Goal: Task Accomplishment & Management: Manage account settings

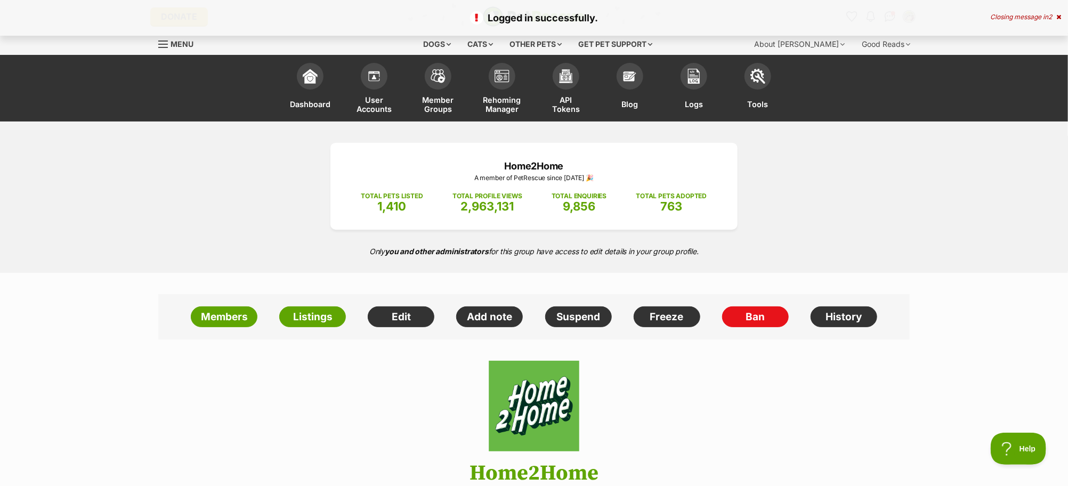
click at [507, 102] on span "Rehoming Manager" at bounding box center [502, 104] width 38 height 19
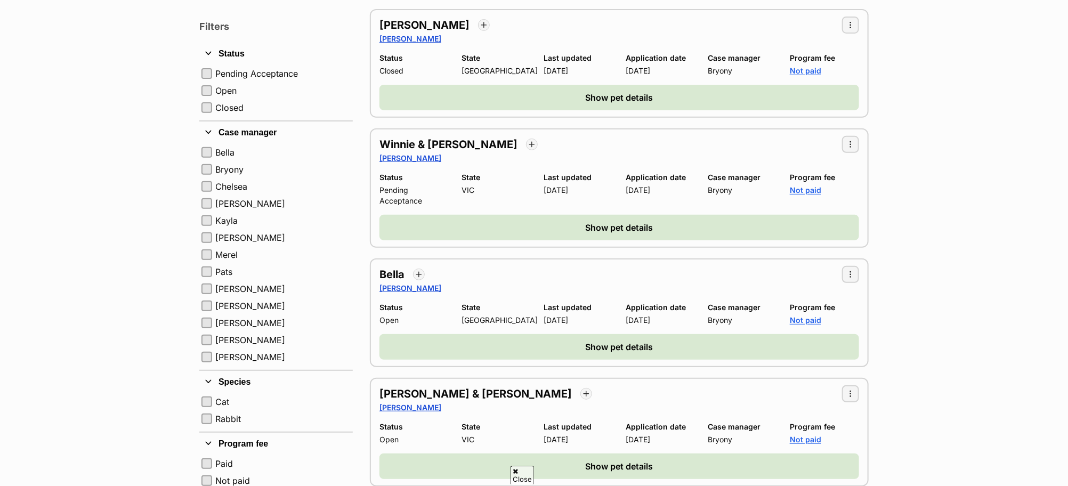
scroll to position [199, 0]
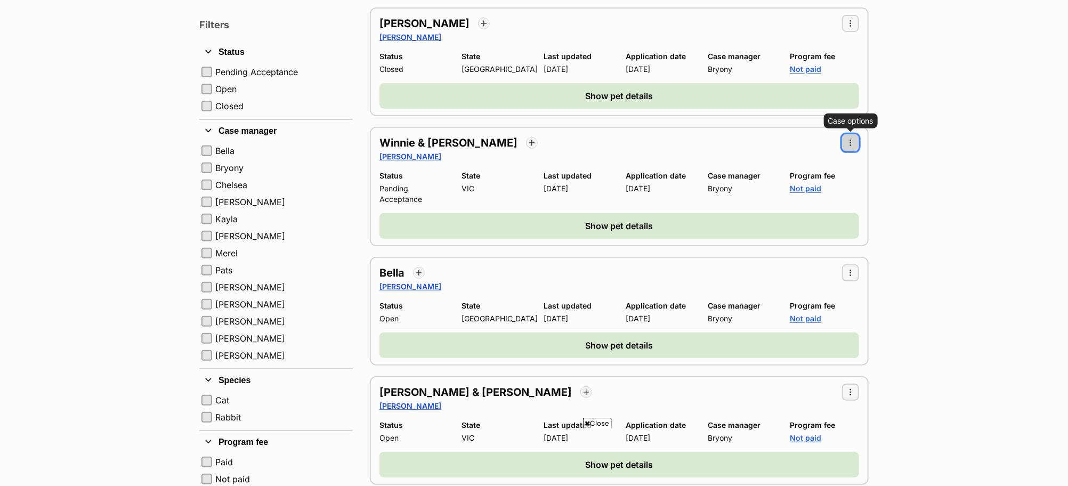
click at [851, 140] on span "button" at bounding box center [850, 143] width 9 height 9
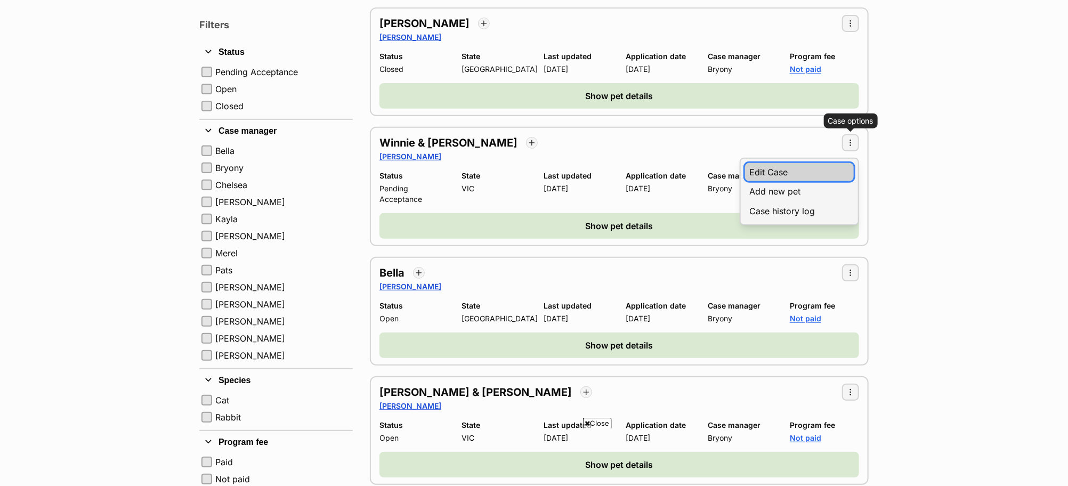
click at [792, 168] on link "Edit Case" at bounding box center [799, 172] width 109 height 18
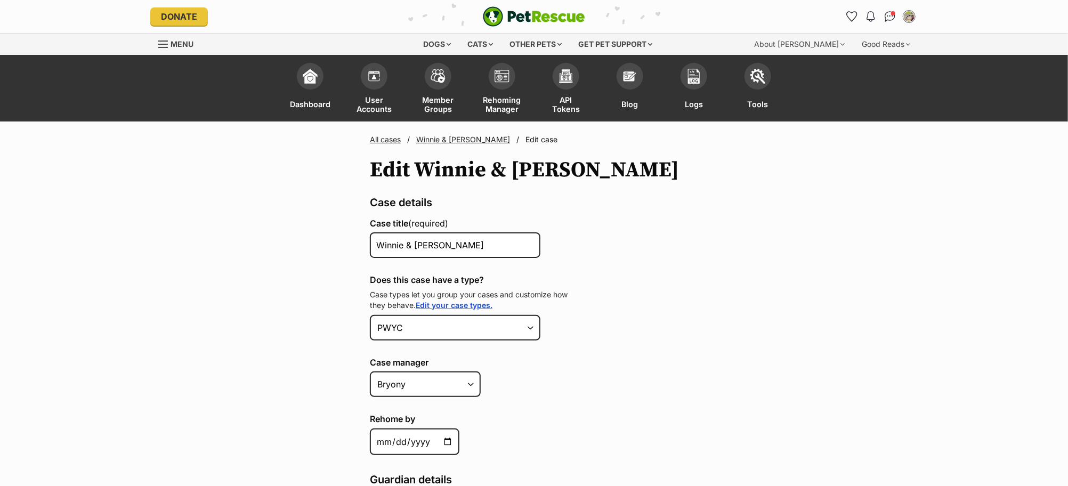
click at [451, 141] on link "Winnie & Tallulah" at bounding box center [463, 139] width 94 height 9
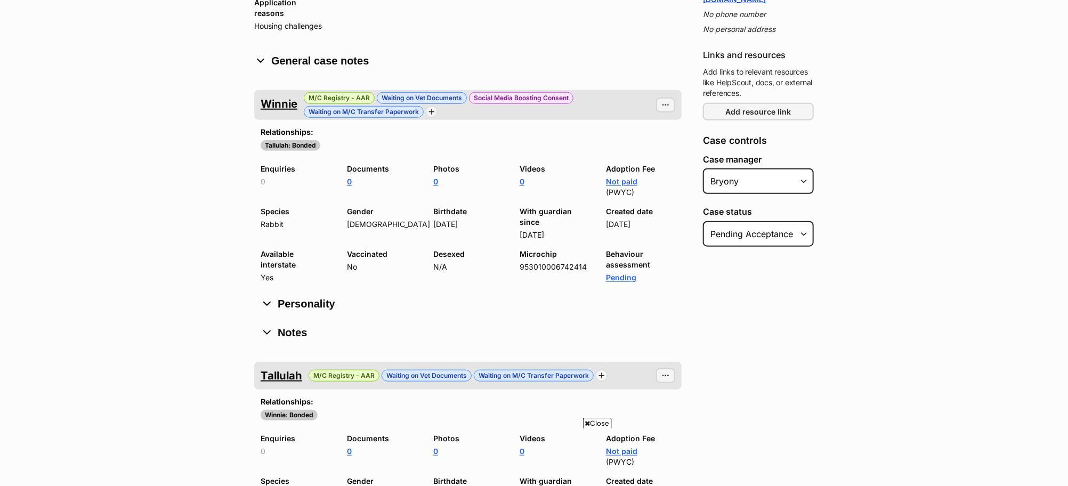
scroll to position [526, 0]
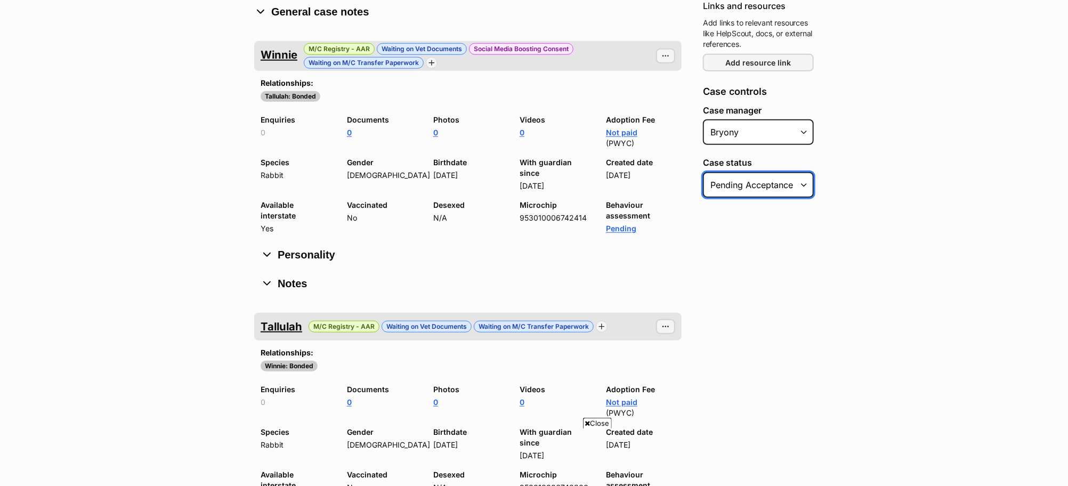
click at [746, 172] on select "Select Status Pending acceptance Open Closed" at bounding box center [758, 185] width 111 height 26
select select "closed"
click at [703, 172] on select "Select Status Pending acceptance Open Closed" at bounding box center [758, 185] width 111 height 26
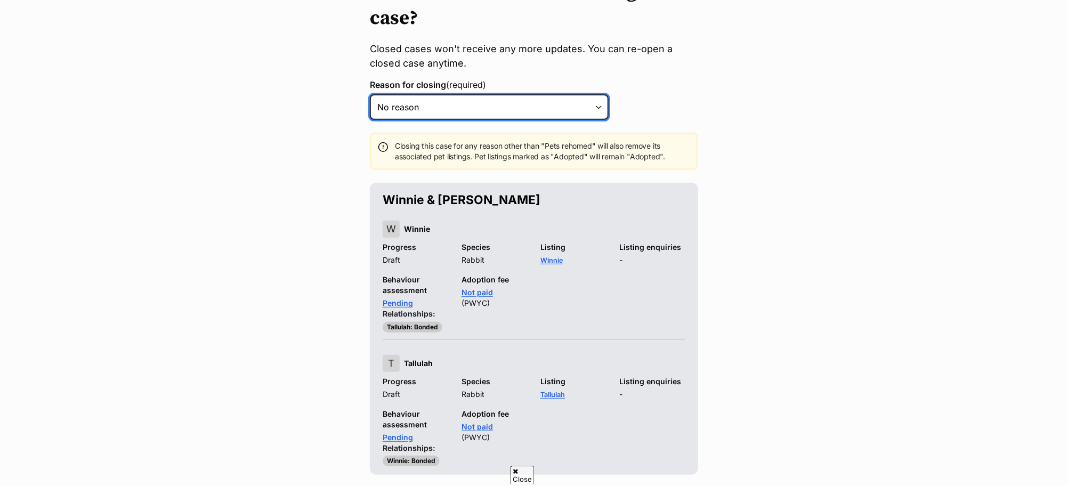
click at [596, 106] on select "Select a reason No reason Pets are rehomed Pets are ineligible Rejected Inactiv…" at bounding box center [489, 107] width 239 height 26
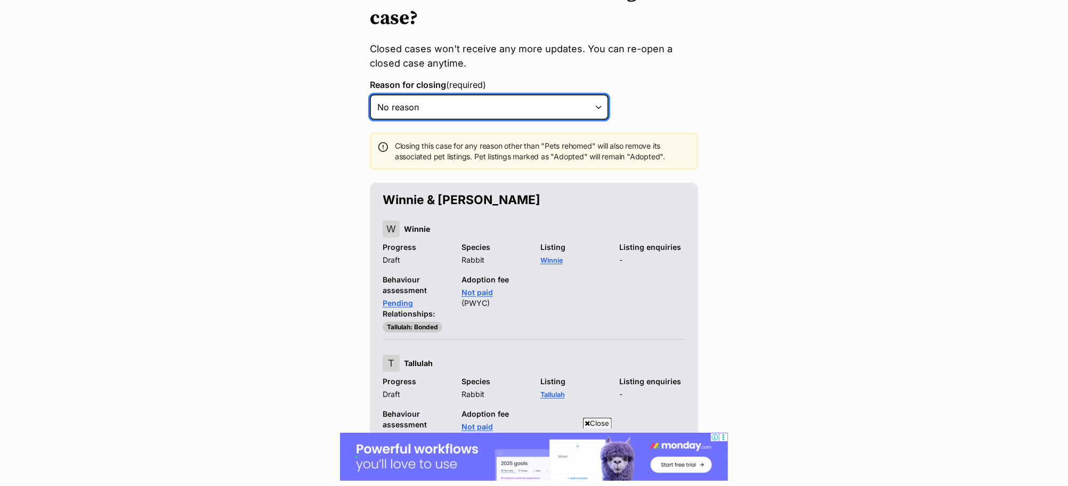
select select "pets_are_rehomed"
click at [370, 94] on select "Select a reason No reason Pets are rehomed Pets are ineligible Rejected Inactiv…" at bounding box center [489, 107] width 239 height 26
click at [598, 108] on select "Select a reason No reason Pets are rehomed Pets are ineligible Rejected Inactiv…" at bounding box center [489, 107] width 239 height 26
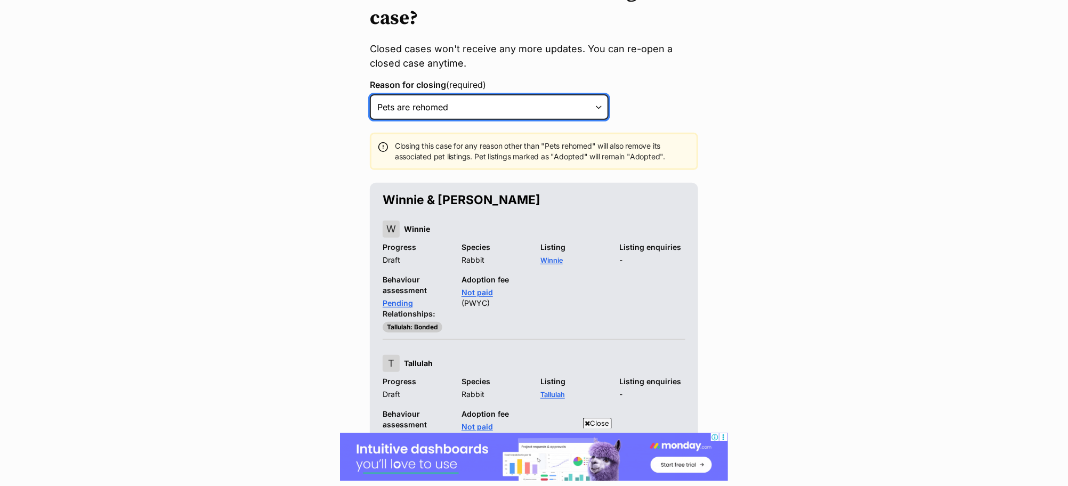
click at [600, 103] on select "Select a reason No reason Pets are rehomed Pets are ineligible Rejected Inactiv…" at bounding box center [489, 107] width 239 height 26
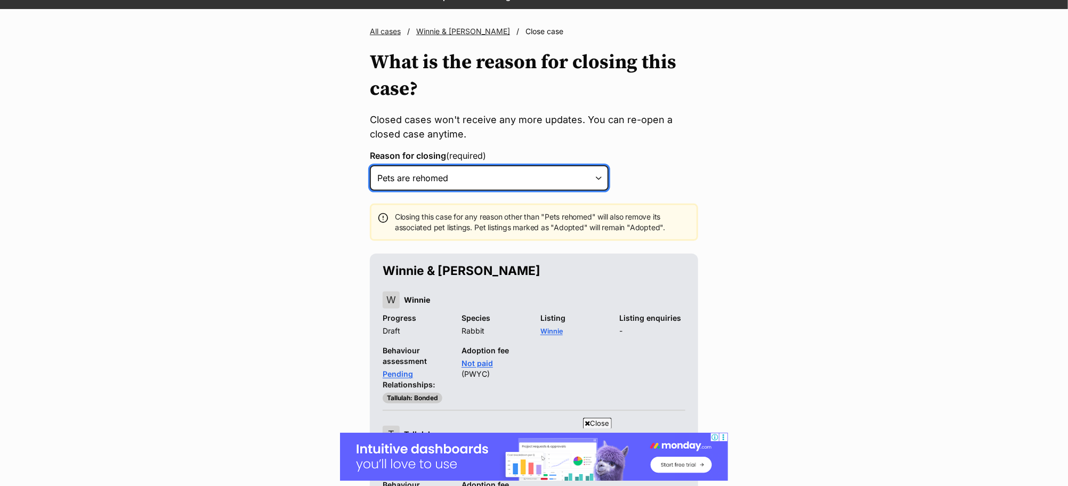
scroll to position [92, 0]
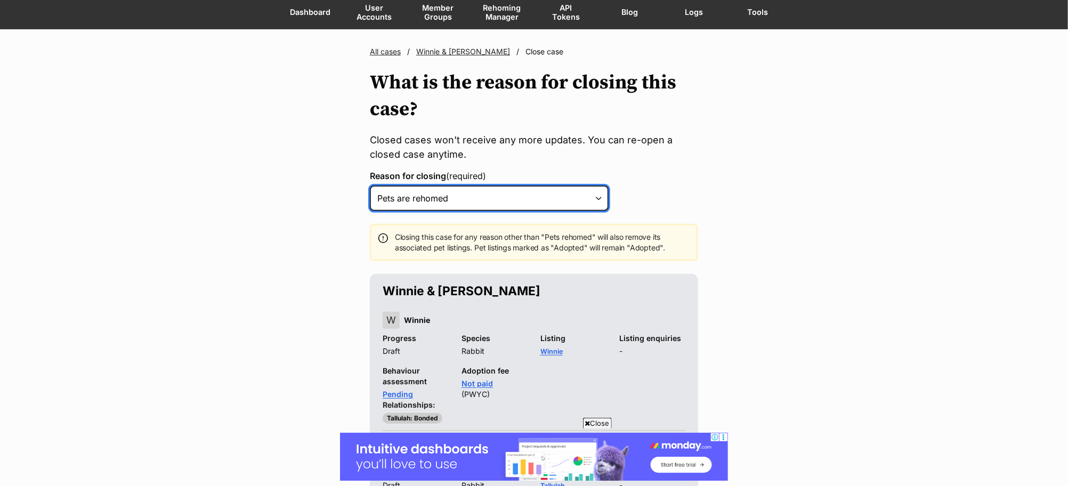
click at [603, 198] on select "Select a reason No reason Pets are rehomed Pets are ineligible Rejected Inactiv…" at bounding box center [489, 198] width 239 height 26
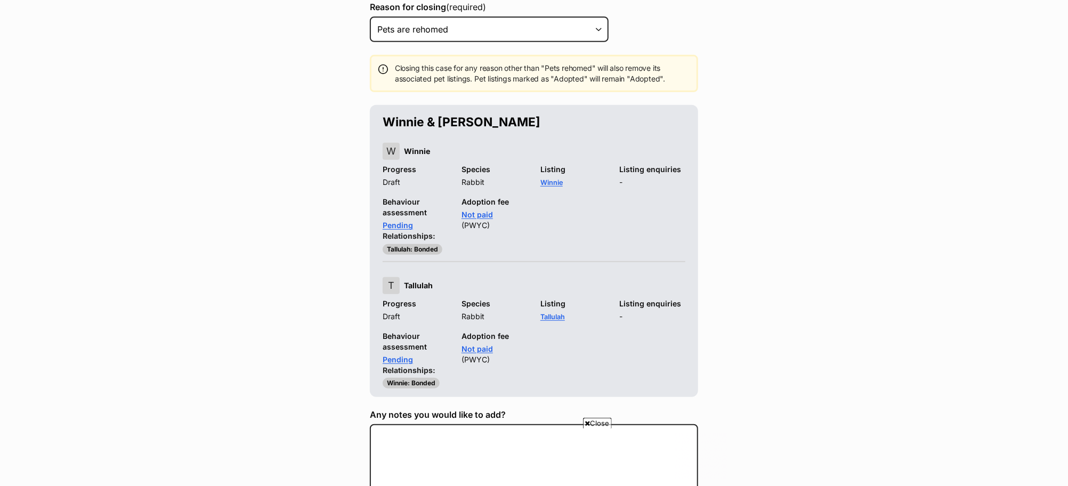
scroll to position [0, 0]
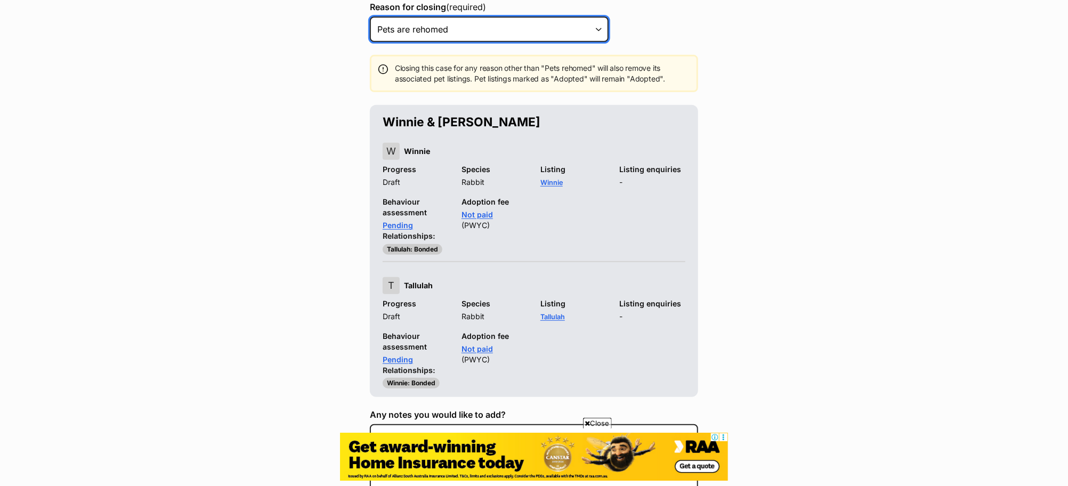
click at [593, 28] on select "Select a reason No reason Pets are rehomed Pets are ineligible Rejected Inactiv…" at bounding box center [489, 30] width 239 height 26
click at [598, 28] on select "Select a reason No reason Pets are rehomed Pets are ineligible Rejected Inactiv…" at bounding box center [489, 30] width 239 height 26
click at [594, 25] on select "Select a reason No reason Pets are rehomed Pets are ineligible Rejected Inactiv…" at bounding box center [489, 30] width 239 height 26
click at [597, 29] on select "Select a reason No reason Pets are rehomed Pets are ineligible Rejected Inactiv…" at bounding box center [489, 30] width 239 height 26
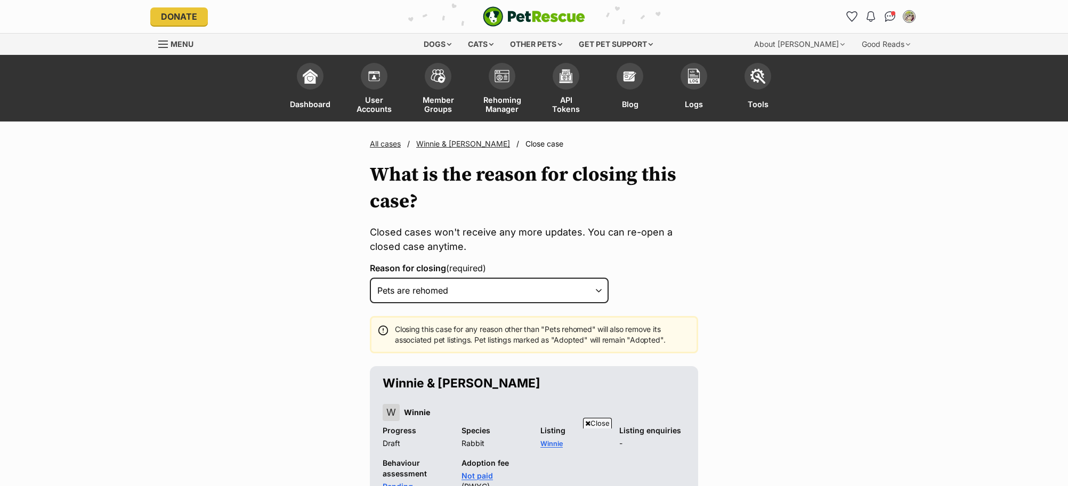
select select "pets_are_rehomed"
click at [453, 143] on link "Winnie & [PERSON_NAME]" at bounding box center [463, 143] width 94 height 9
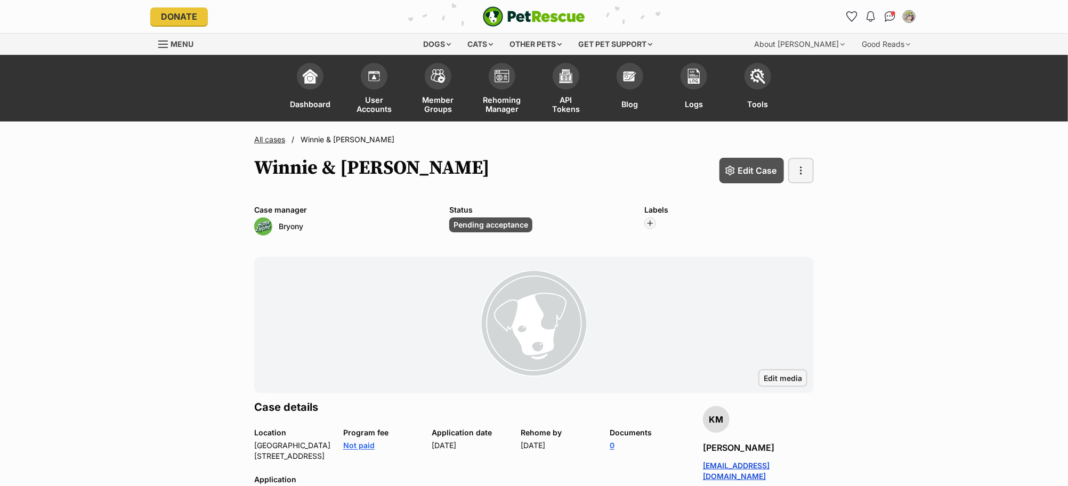
scroll to position [2, 0]
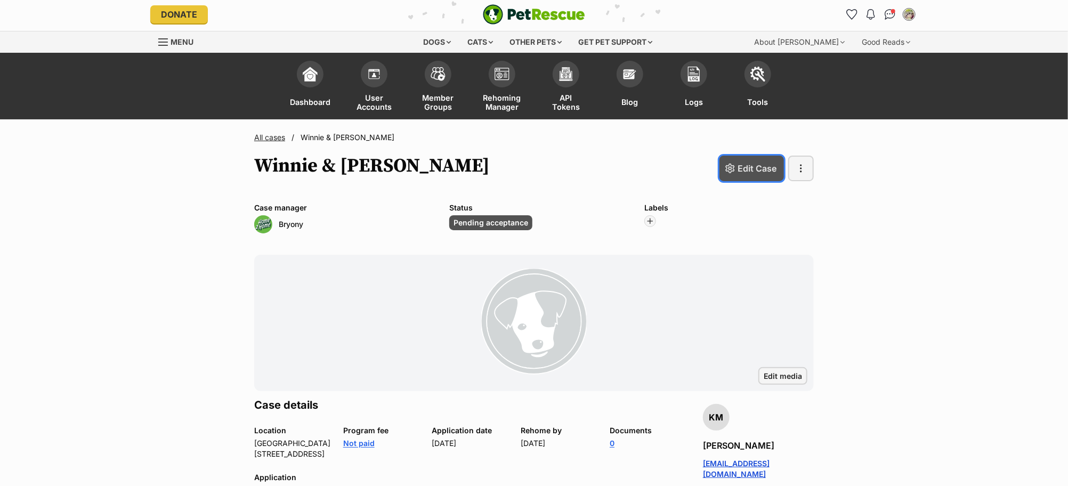
click at [764, 168] on span "Edit Case" at bounding box center [756, 168] width 39 height 13
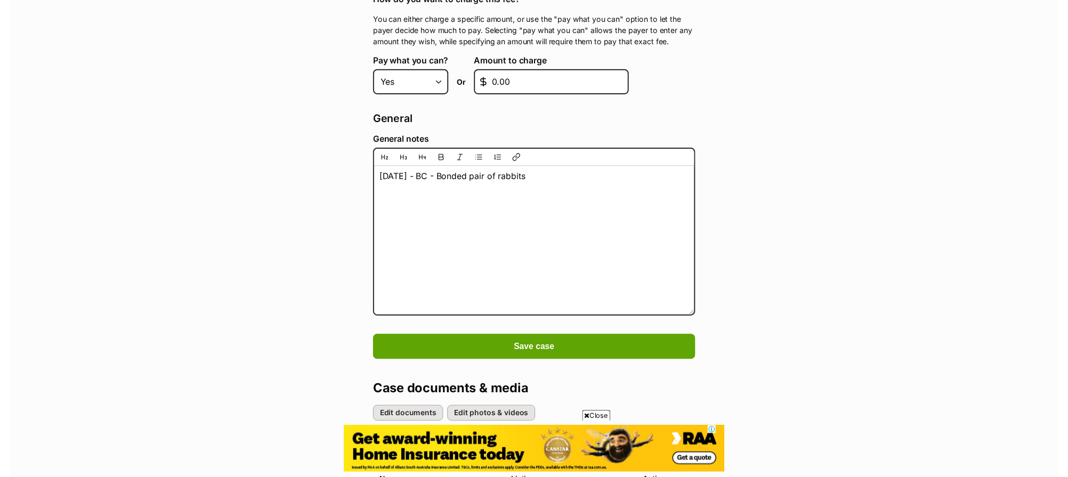
scroll to position [981, 0]
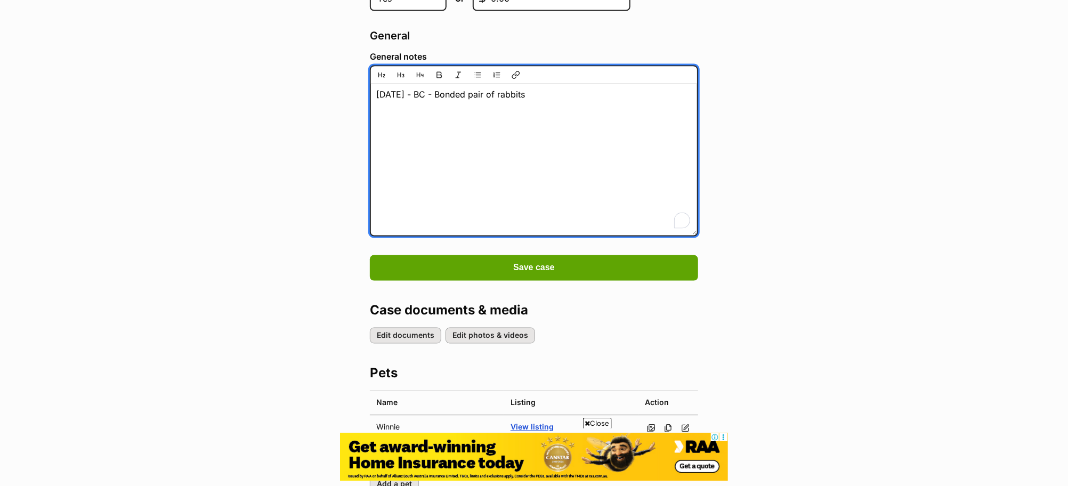
click at [555, 84] on textarea "[DATE] - BC - Bonded pair of rabbits" at bounding box center [534, 151] width 328 height 170
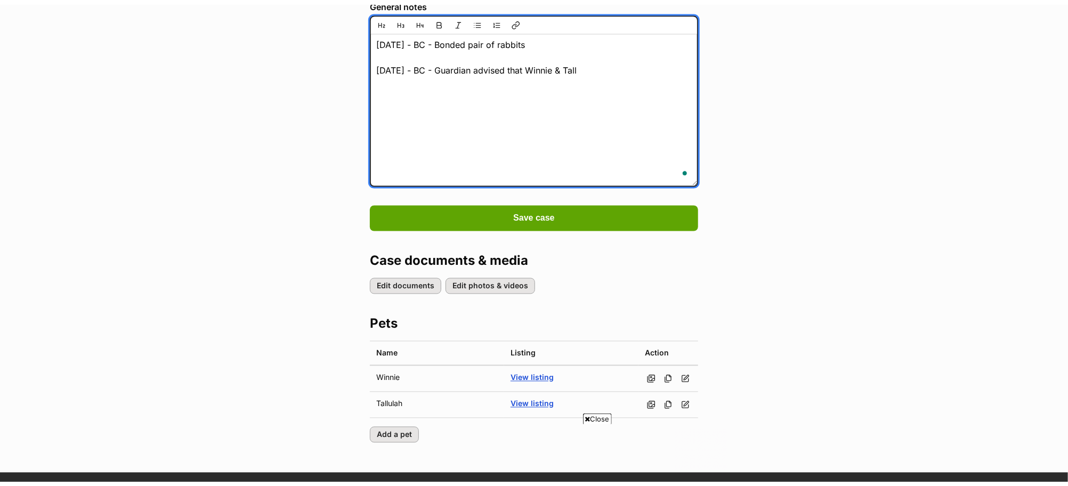
scroll to position [0, 0]
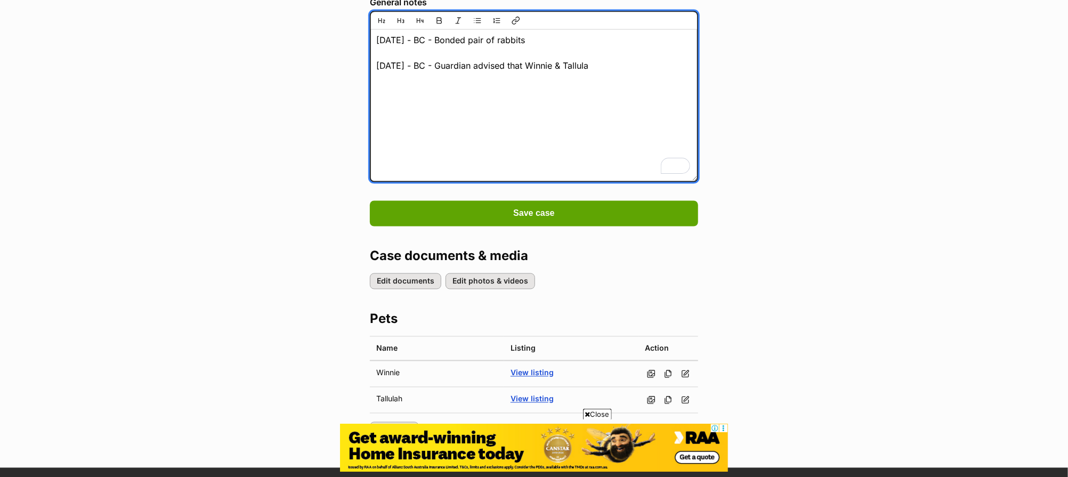
click at [638, 68] on textarea "[DATE] - BC - Bonded pair of rabbits" at bounding box center [534, 96] width 328 height 170
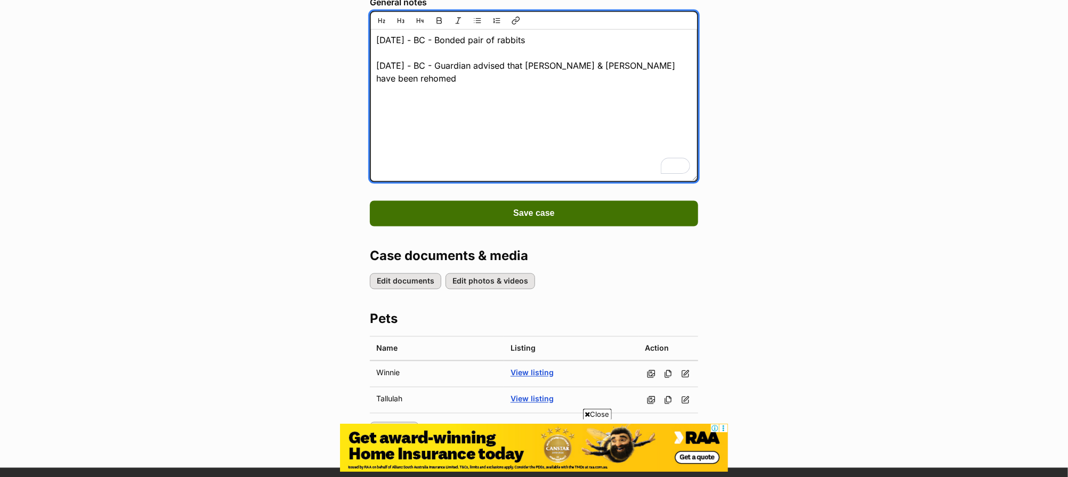
type textarea "17/9/25 - BC - Bonded pair of rabbits 22/9/25 - BC - Guardian advised that Winn…"
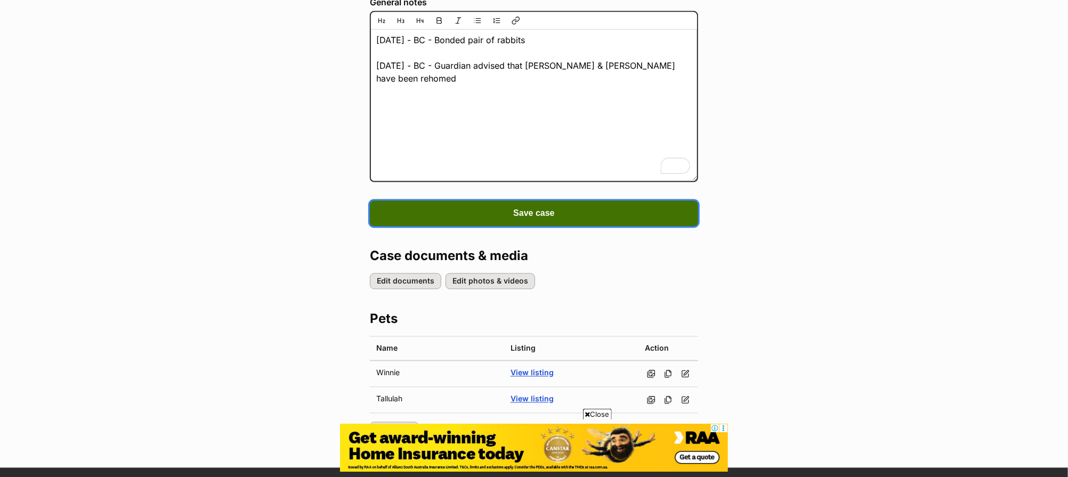
click at [634, 201] on button "Save case" at bounding box center [534, 214] width 328 height 26
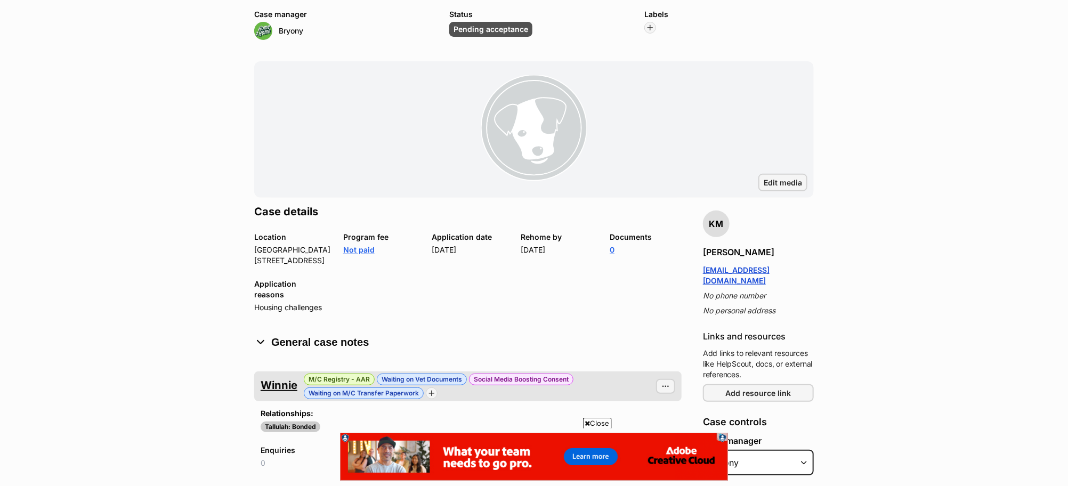
scroll to position [197, 0]
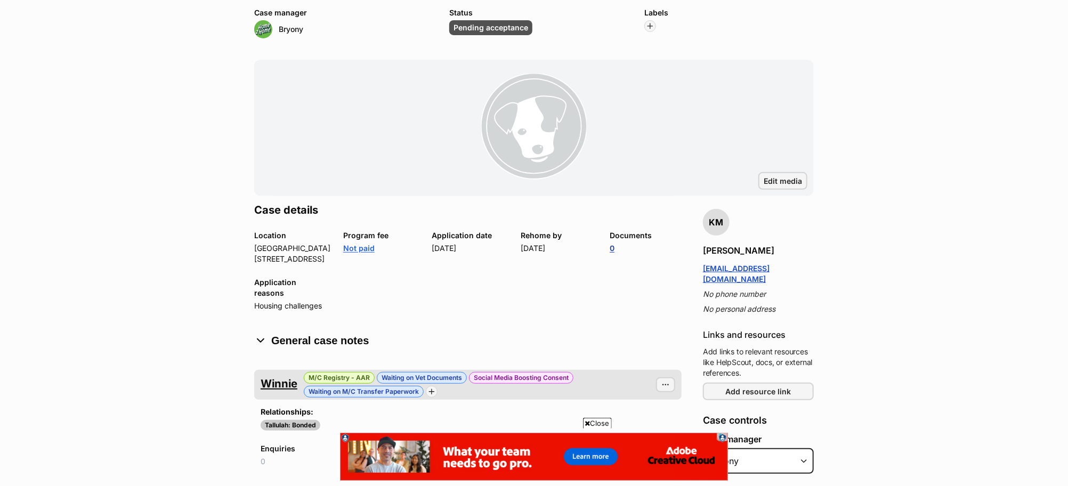
click at [613, 249] on link "0" at bounding box center [611, 247] width 5 height 9
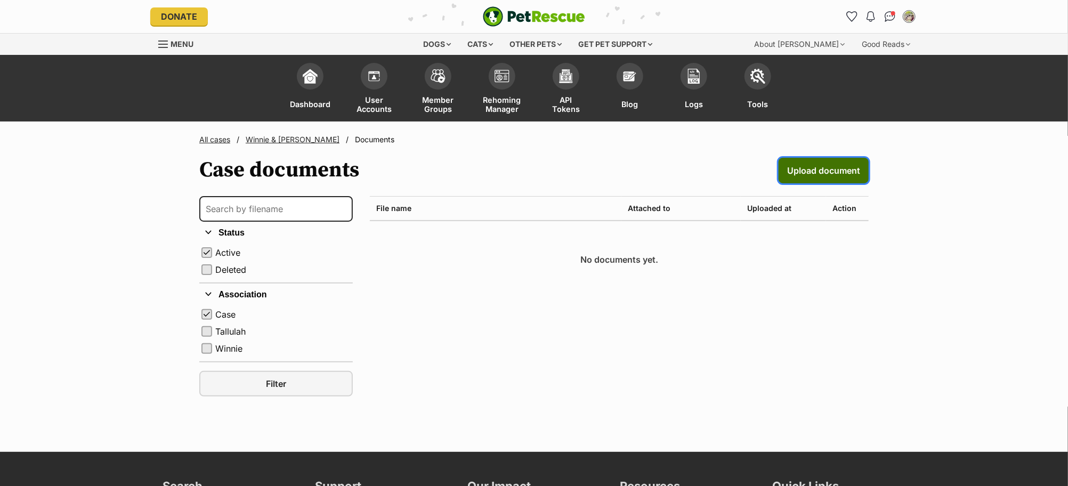
click at [813, 165] on span "Upload document" at bounding box center [823, 170] width 73 height 13
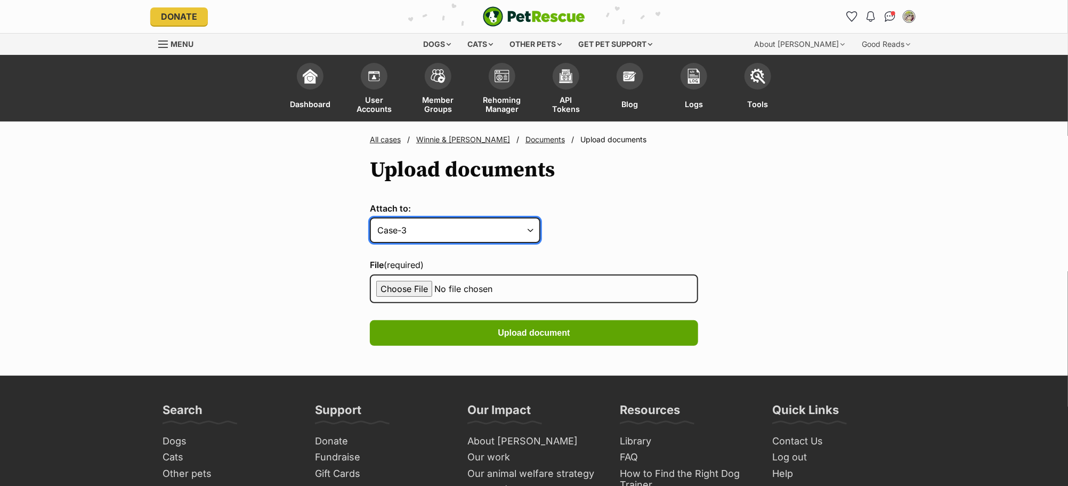
click at [467, 231] on select "Case-3 Pet-8 Pet-7" at bounding box center [455, 230] width 170 height 26
click at [377, 136] on link "All cases" at bounding box center [385, 139] width 31 height 9
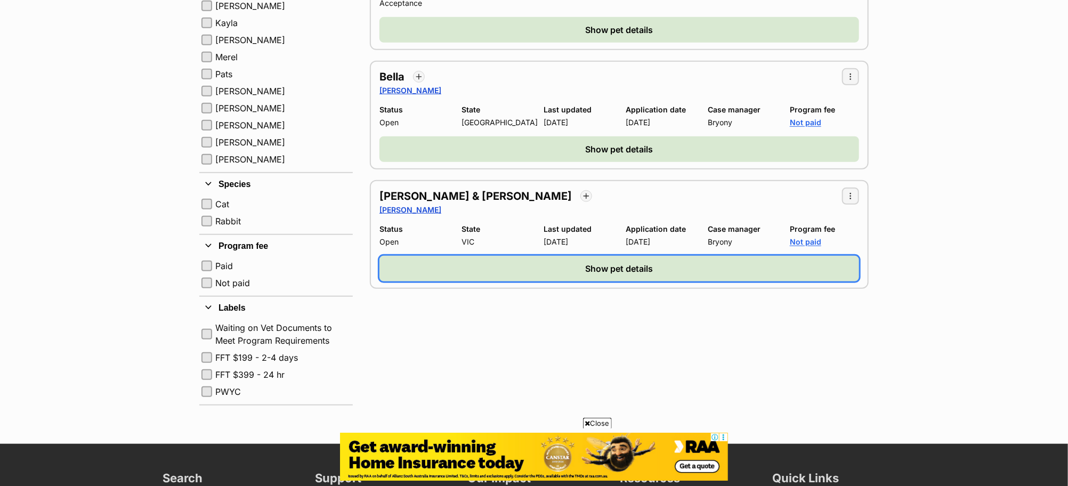
click at [640, 262] on span "Show pet details" at bounding box center [619, 268] width 68 height 13
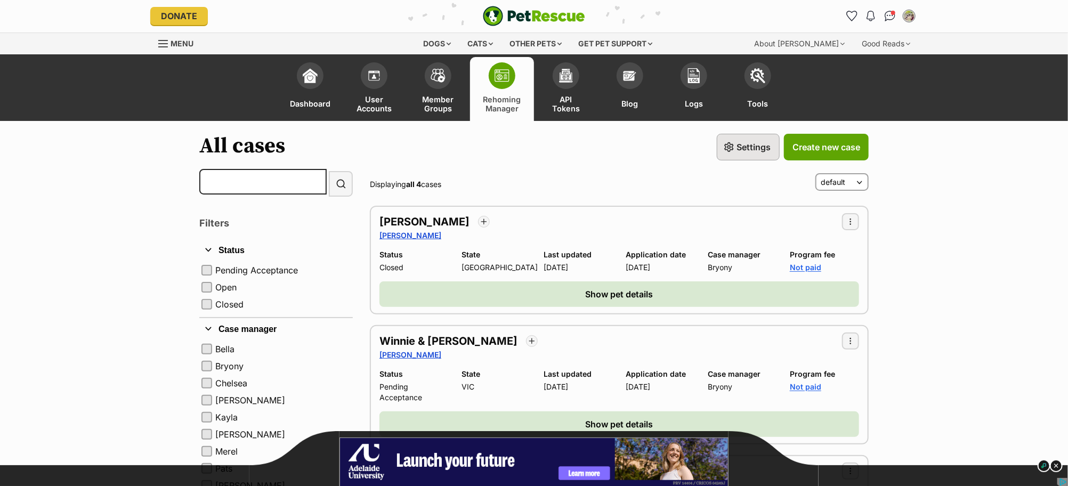
scroll to position [23, 0]
